Goal: Information Seeking & Learning: Find specific fact

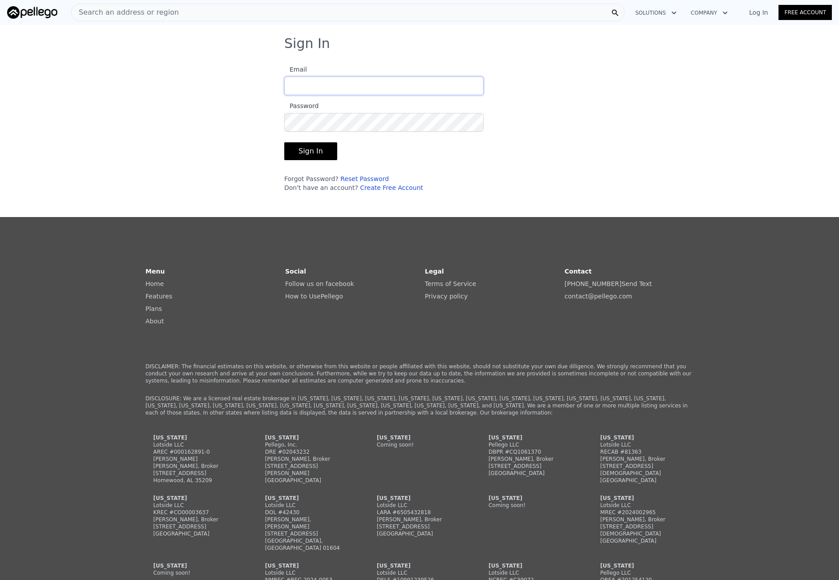
click at [319, 80] on input "Email" at bounding box center [383, 86] width 199 height 19
type input "[EMAIL_ADDRESS][DOMAIN_NAME]"
click at [319, 151] on button "Sign In" at bounding box center [310, 151] width 53 height 18
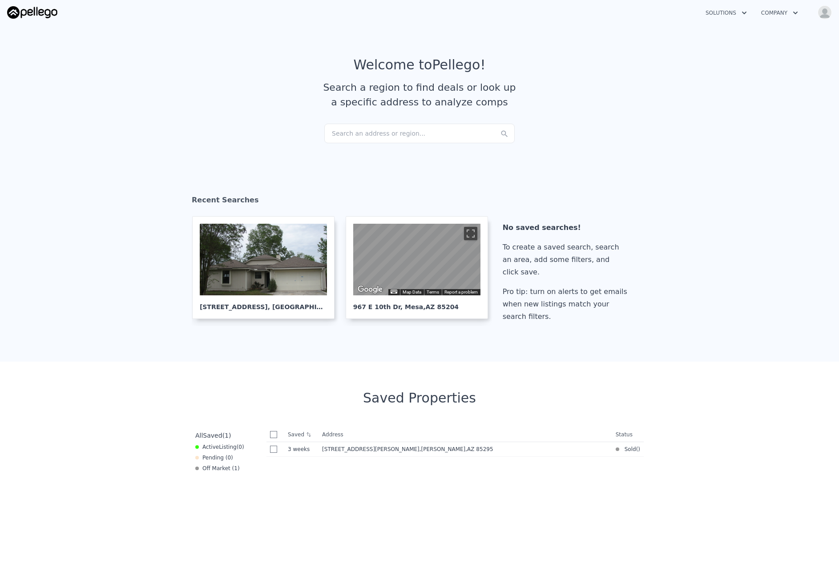
click at [388, 130] on div "Search an address or region..." at bounding box center [419, 134] width 190 height 20
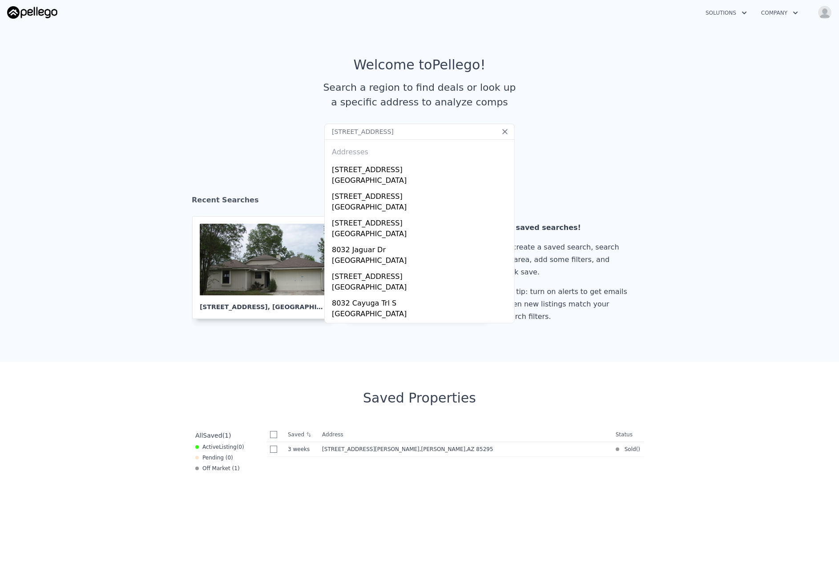
type input "[STREET_ADDRESS]"
click at [411, 177] on div "[GEOGRAPHIC_DATA]" at bounding box center [421, 181] width 179 height 12
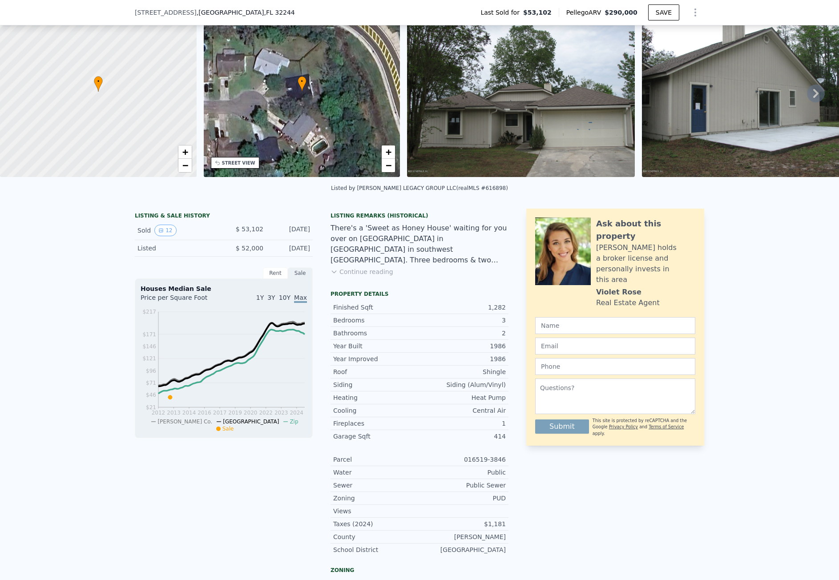
scroll to position [41, 0]
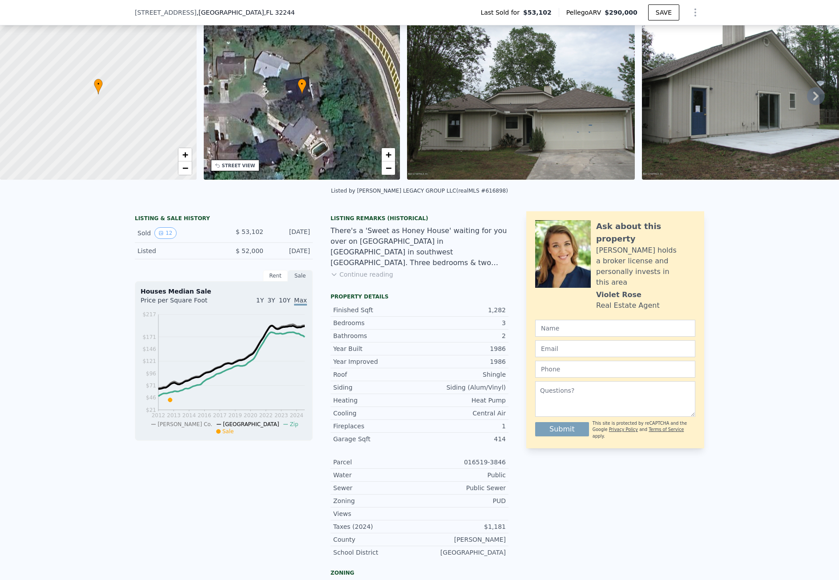
click at [264, 14] on span ", FL 32244" at bounding box center [279, 12] width 31 height 7
drag, startPoint x: 232, startPoint y: 14, endPoint x: 178, endPoint y: 14, distance: 53.4
click at [179, 14] on span "[STREET_ADDRESS]" at bounding box center [166, 12] width 62 height 9
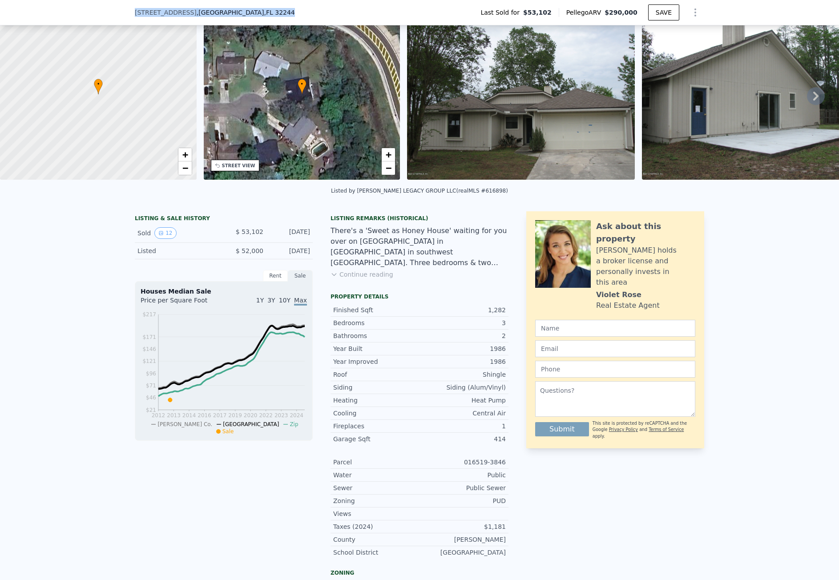
drag, startPoint x: 176, startPoint y: 13, endPoint x: 299, endPoint y: 13, distance: 123.3
click at [299, 13] on div "[STREET_ADDRESS] Last Sold for $53,102 Pellego ARV $290,000 SAVE" at bounding box center [419, 12] width 839 height 25
copy div "[STREET_ADDRESS]"
